Goal: Task Accomplishment & Management: Manage account settings

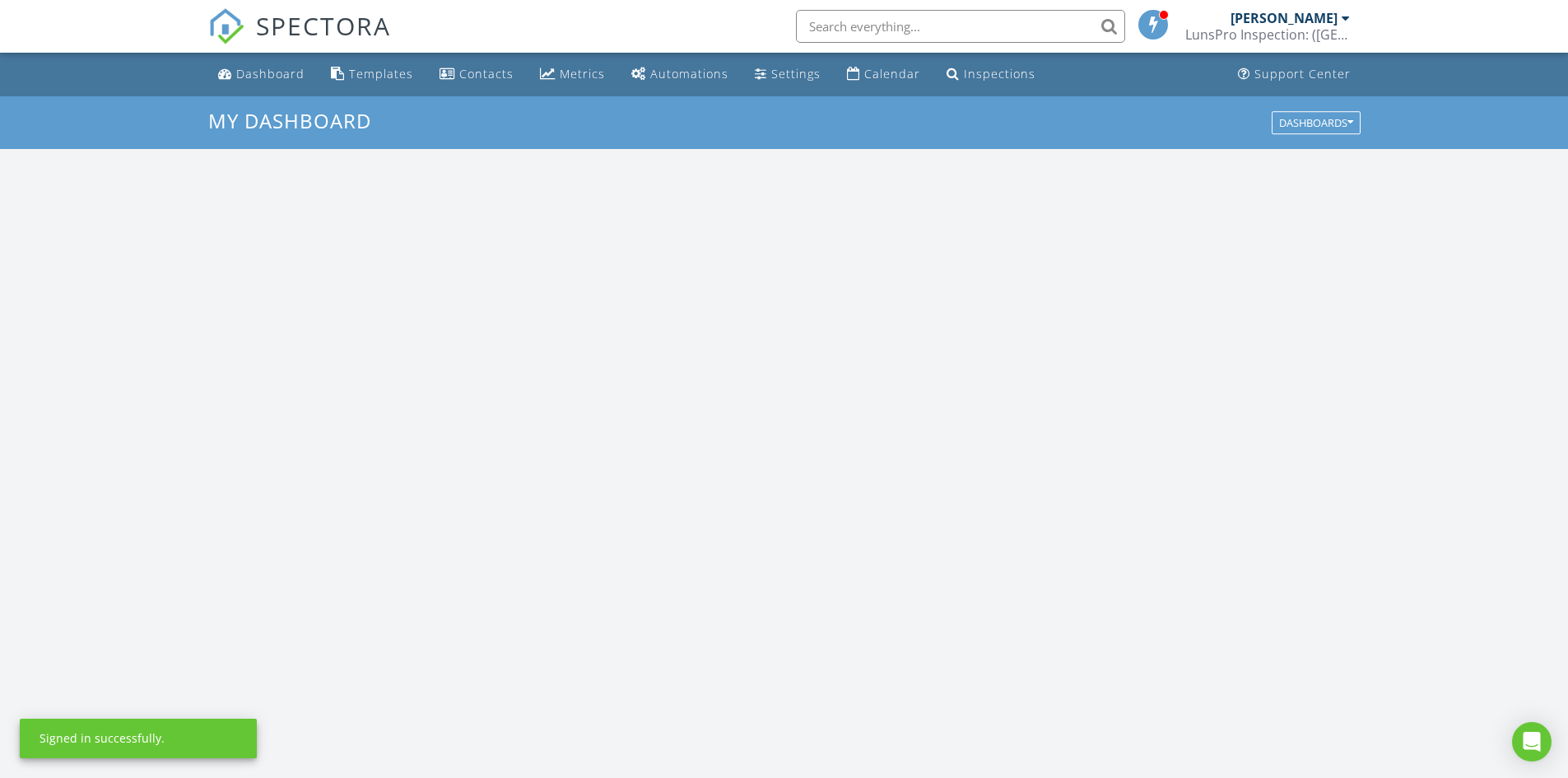
scroll to position [1525, 1594]
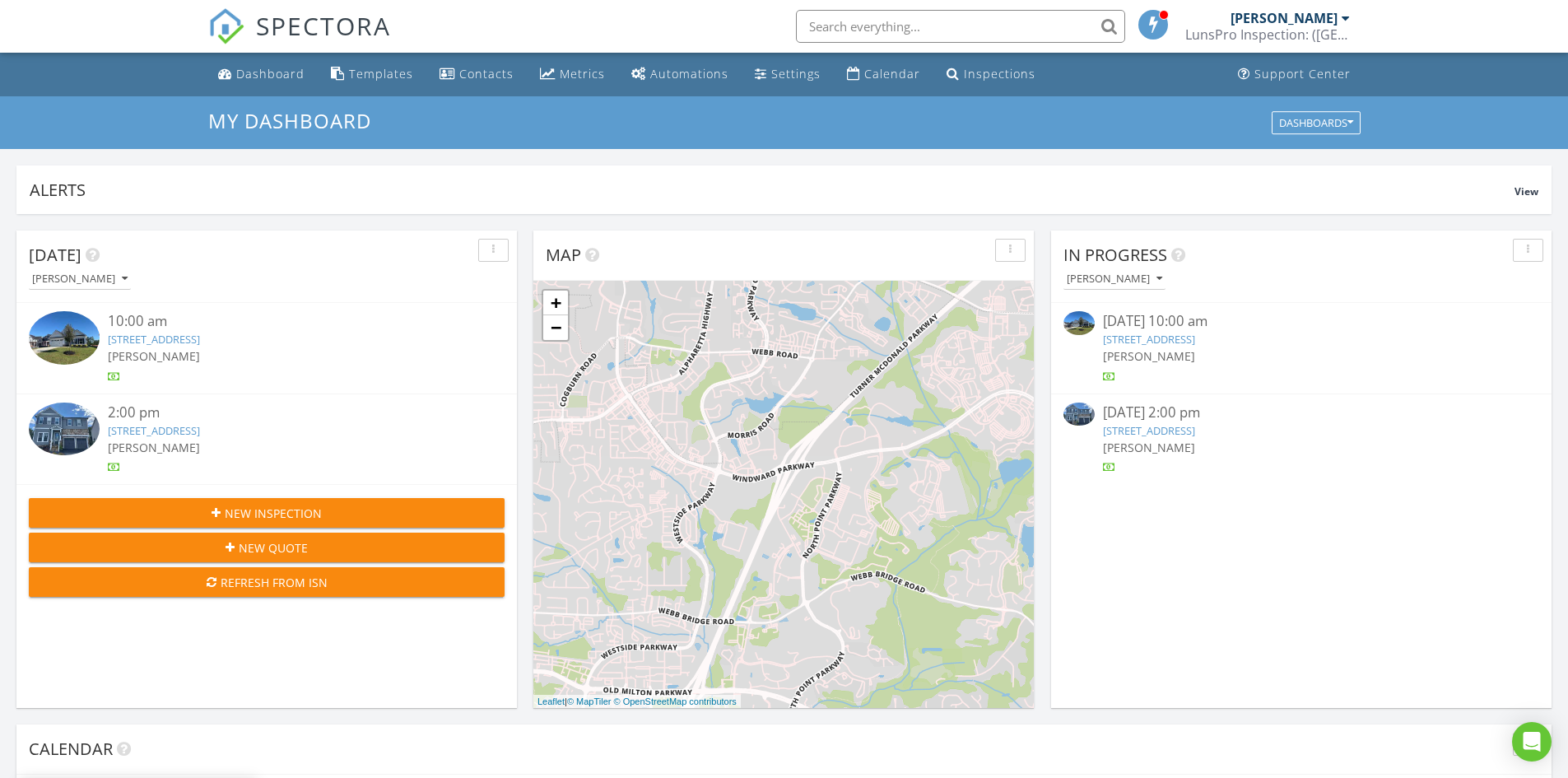
click at [1155, 336] on link "48 Appalatchee Avenue Lot #80, Dawsonville, GA 30534" at bounding box center [1149, 338] width 92 height 15
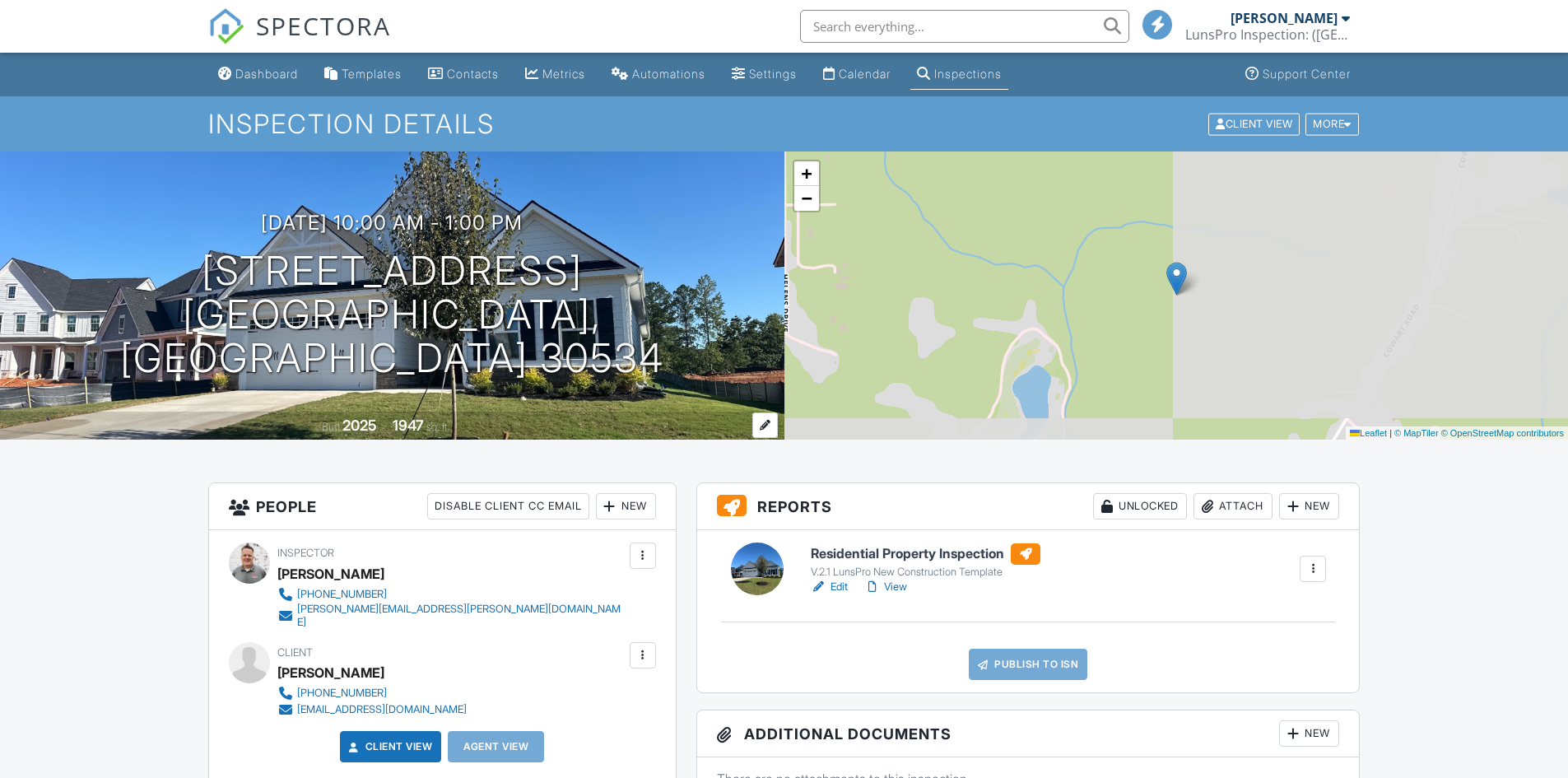
click at [837, 579] on link "Edit" at bounding box center [829, 586] width 37 height 17
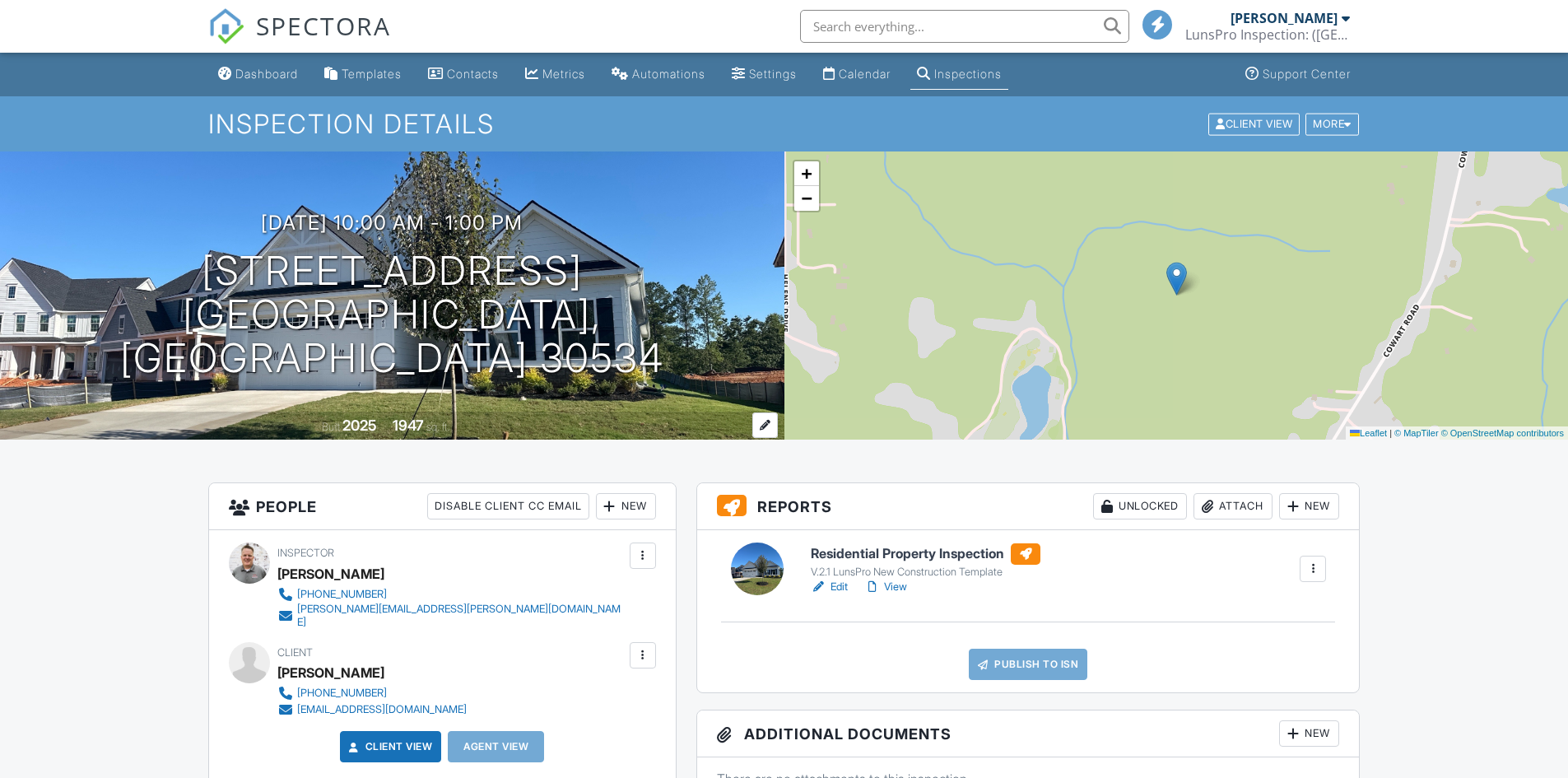
scroll to position [164, 0]
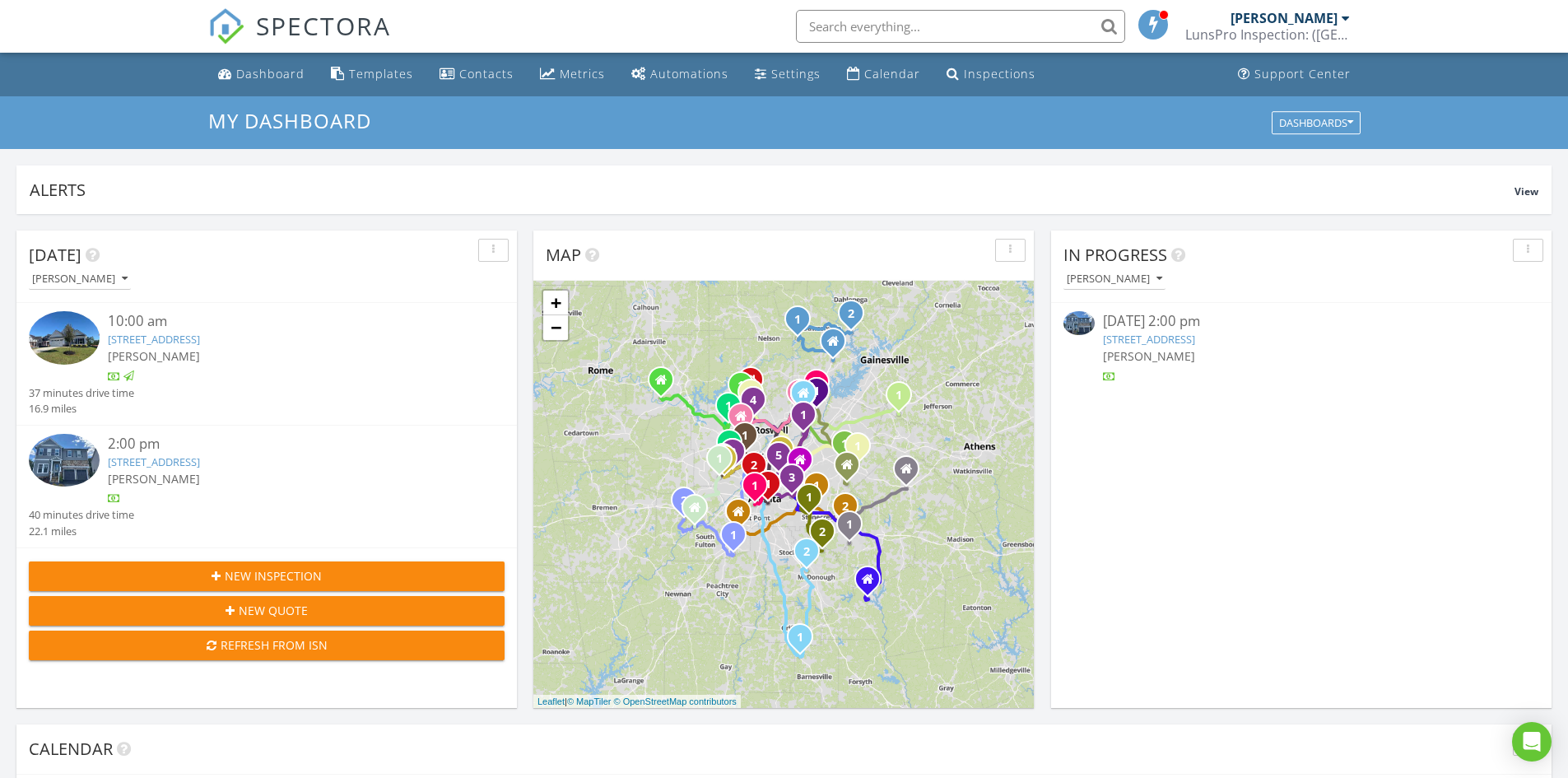
click at [1166, 339] on link "[STREET_ADDRESS]" at bounding box center [1149, 338] width 92 height 15
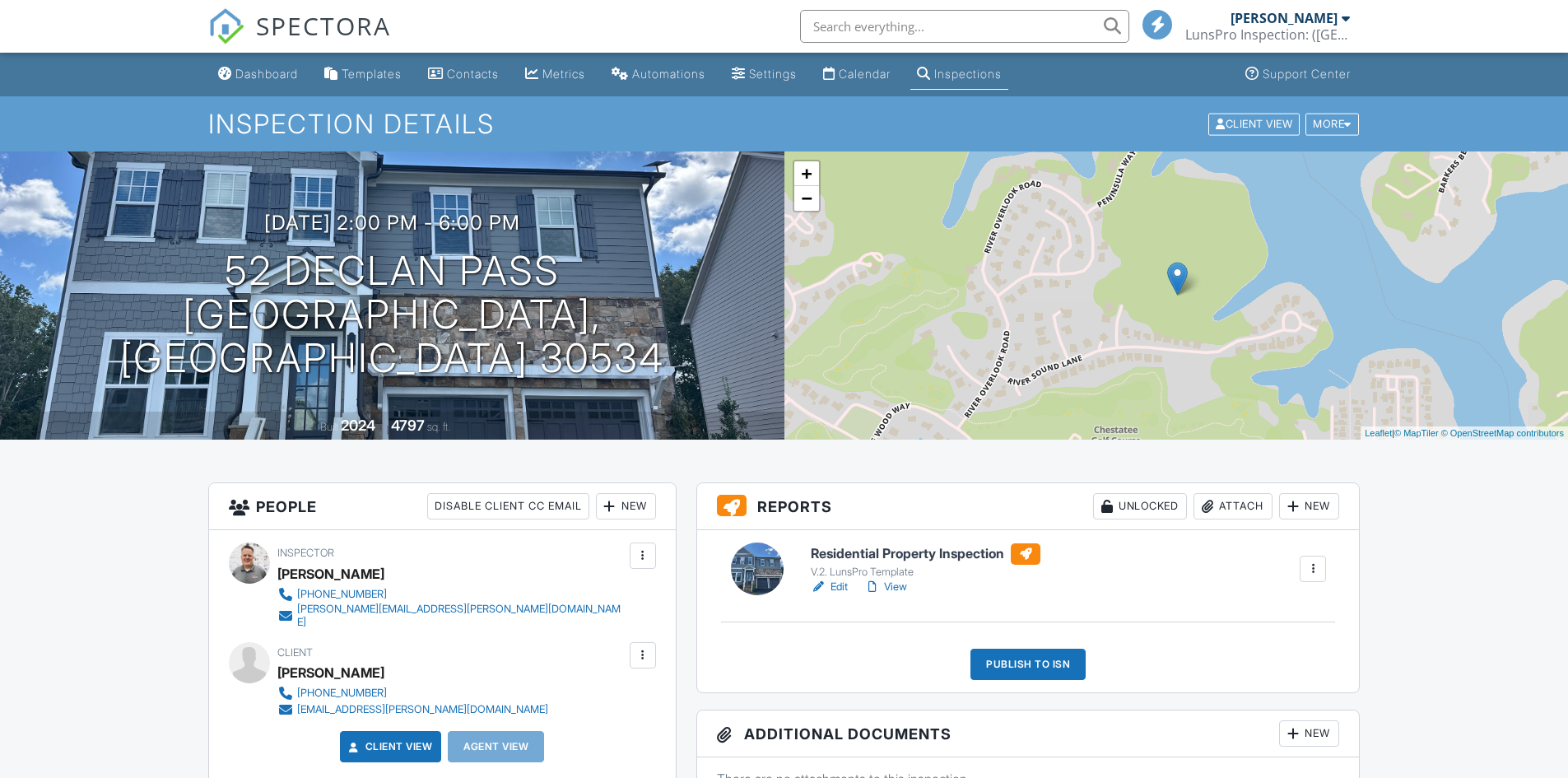
click at [837, 588] on link "Edit" at bounding box center [829, 586] width 37 height 17
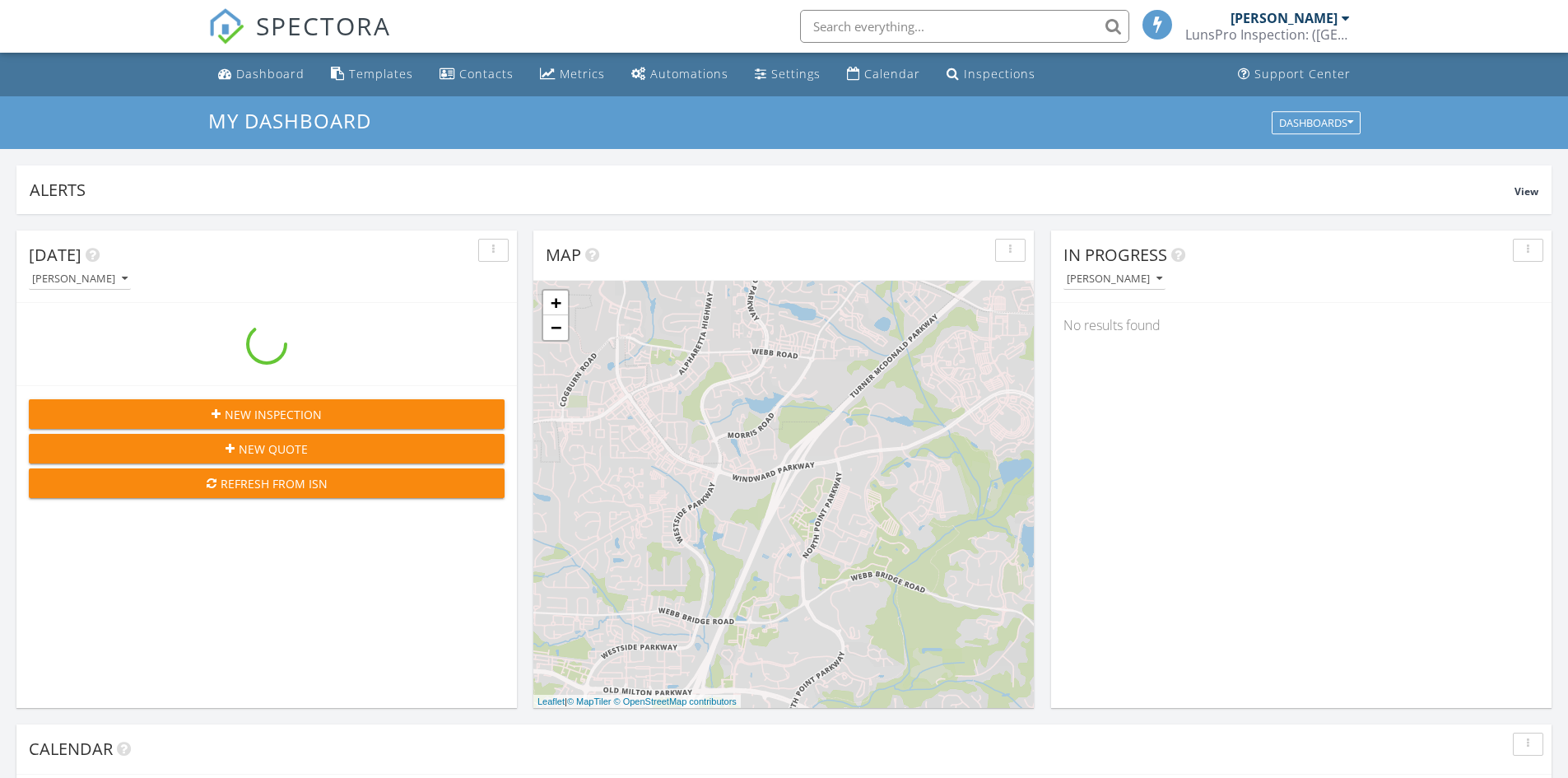
scroll to position [8, 8]
